Goal: Navigation & Orientation: Find specific page/section

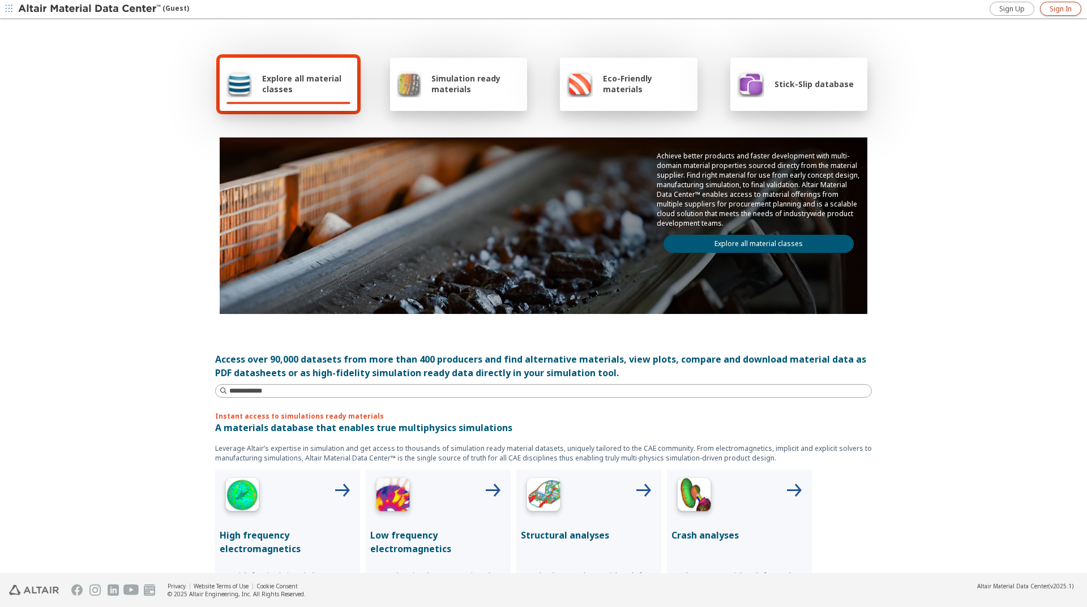
click at [1060, 5] on span "Sign In" at bounding box center [1061, 9] width 22 height 9
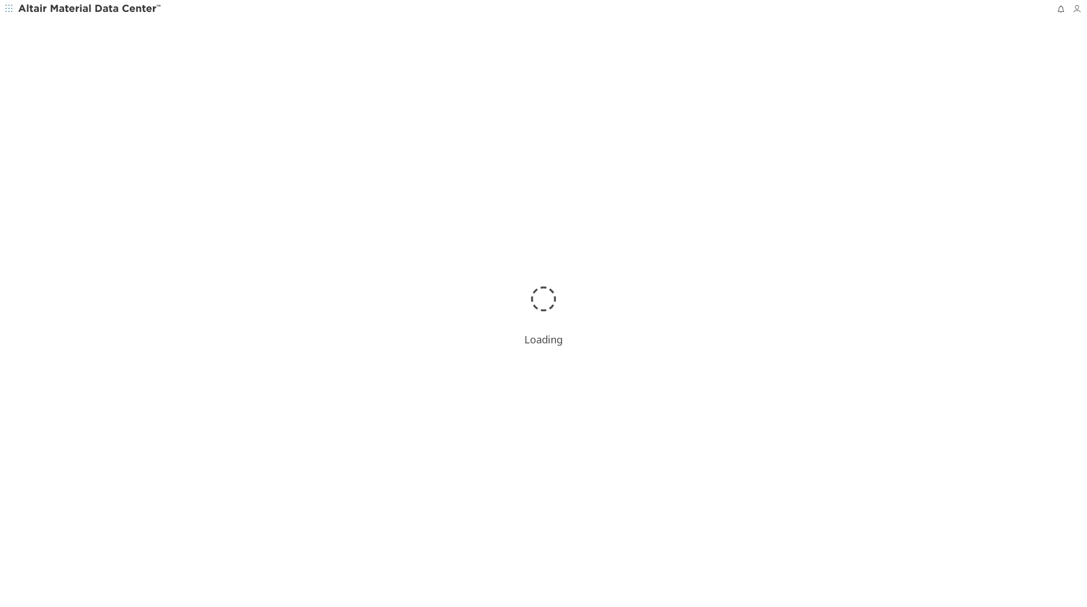
click at [1080, 10] on icon "button" at bounding box center [1076, 9] width 9 height 9
